Goal: Transaction & Acquisition: Purchase product/service

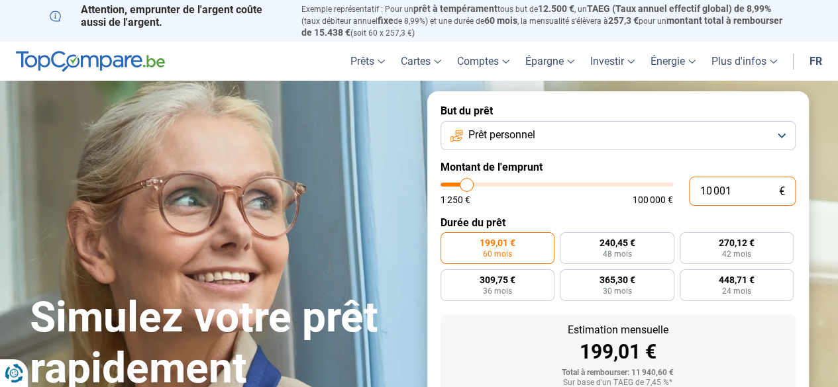
drag, startPoint x: 739, startPoint y: 191, endPoint x: 491, endPoint y: 187, distance: 247.7
click at [491, 187] on div "10 001 € 1 250 € 100 000 €" at bounding box center [617, 191] width 355 height 29
type input "10000"
radio input "true"
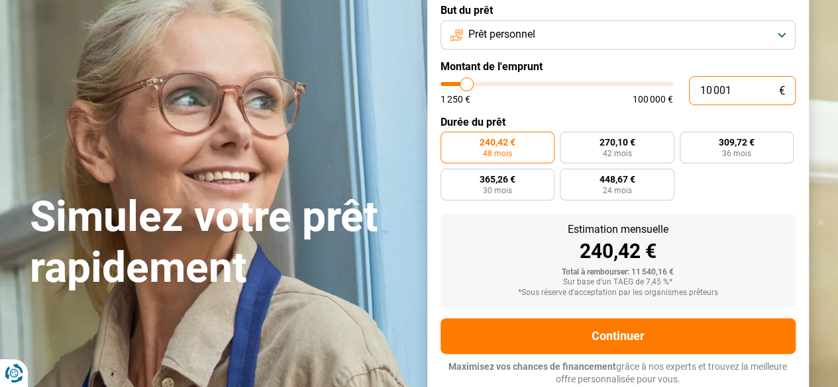
scroll to position [101, 0]
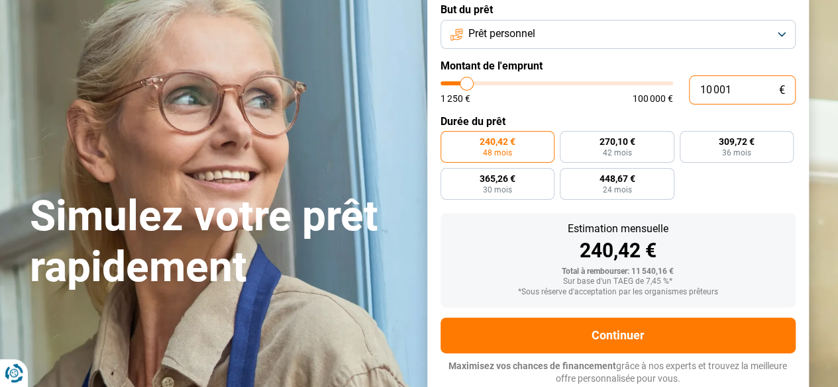
type input "7"
type input "1250"
type input "70"
type input "1250"
type input "700"
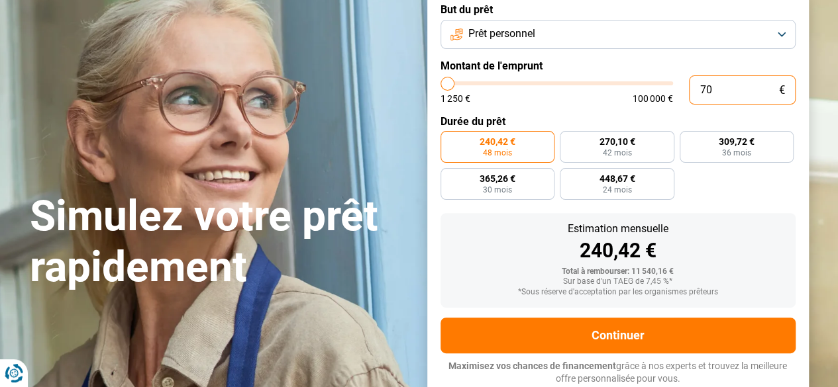
type input "1250"
type input "7 000"
type input "7000"
radio input "true"
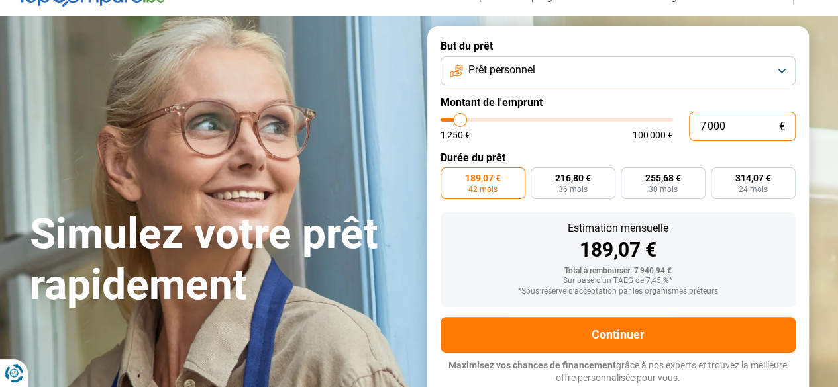
scroll to position [64, 0]
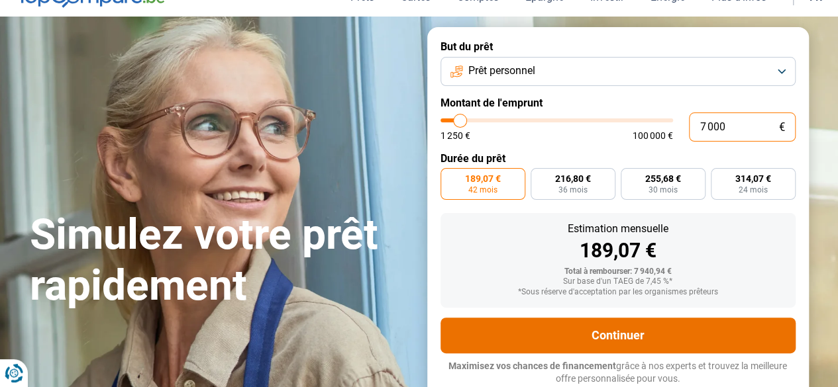
type input "7 000"
click at [644, 325] on button "Continuer" at bounding box center [617, 336] width 355 height 36
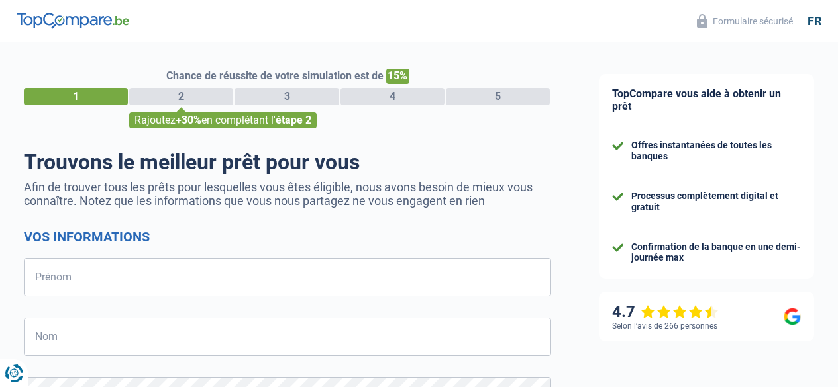
select select "32"
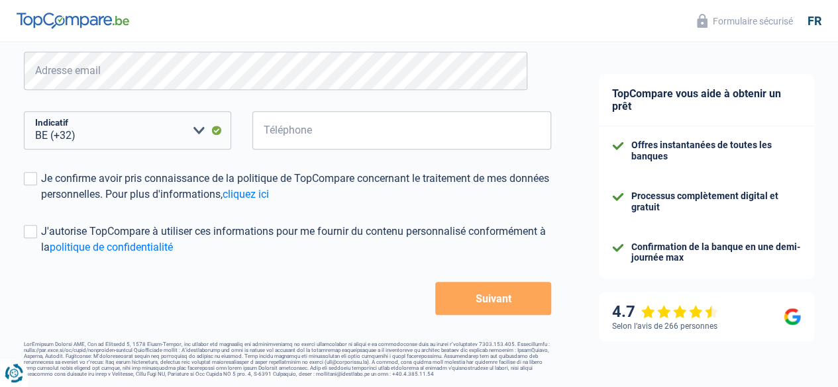
scroll to position [328, 0]
